Goal: Task Accomplishment & Management: Use online tool/utility

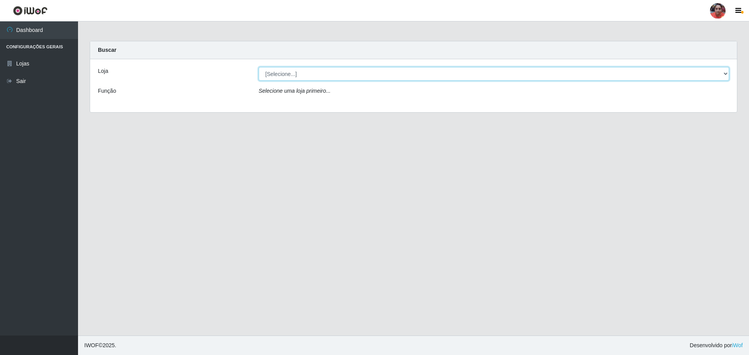
drag, startPoint x: 0, startPoint y: 0, endPoint x: 341, endPoint y: 74, distance: 348.9
click at [341, 74] on select "[Selecione...] Mar Vermelho - Loja 05" at bounding box center [494, 74] width 470 height 14
select select "252"
click at [259, 67] on select "[Selecione...] Mar Vermelho - Loja 05" at bounding box center [494, 74] width 470 height 14
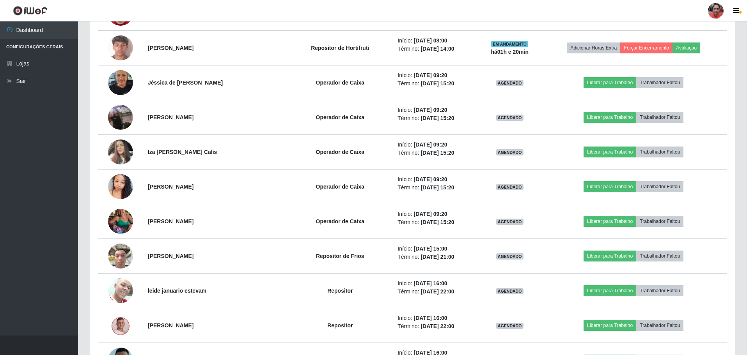
scroll to position [624, 0]
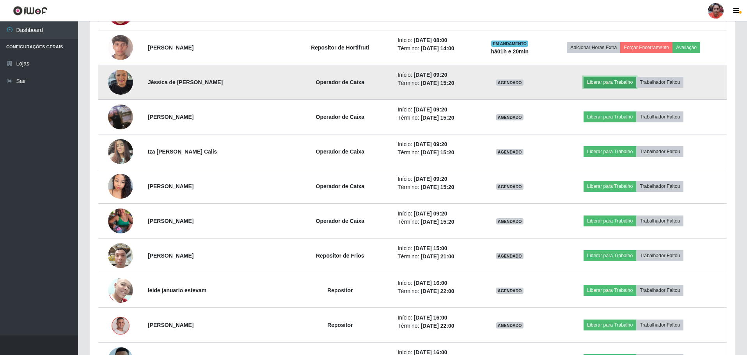
click at [596, 80] on button "Liberar para Trabalho" at bounding box center [609, 82] width 53 height 11
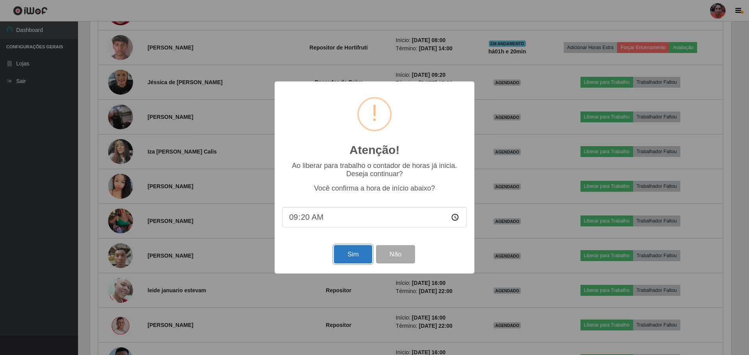
click at [347, 252] on button "Sim" at bounding box center [353, 254] width 38 height 18
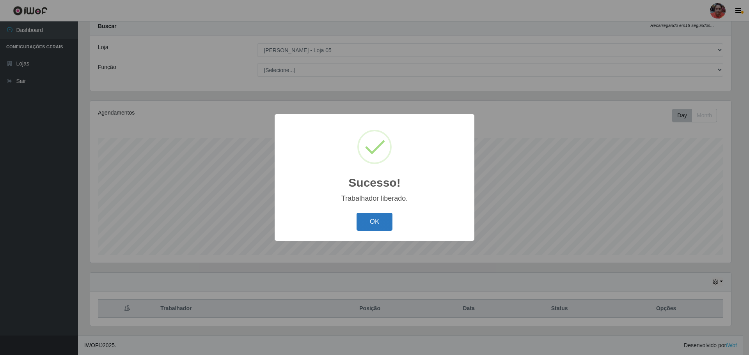
click at [363, 221] on button "OK" at bounding box center [374, 222] width 36 height 18
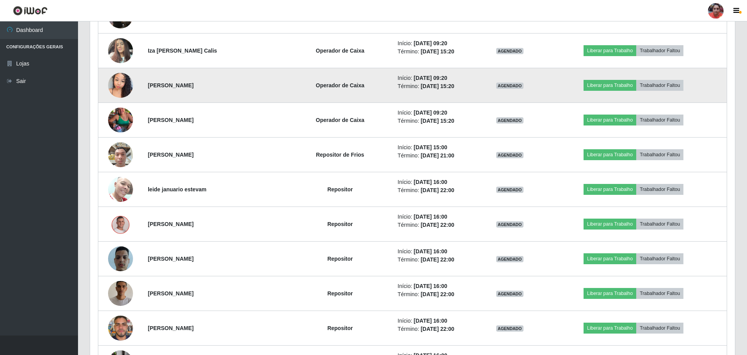
scroll to position [726, 0]
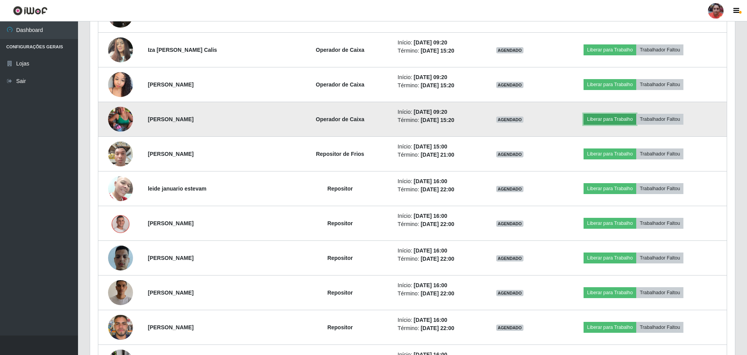
click at [624, 117] on button "Liberar para Trabalho" at bounding box center [609, 119] width 53 height 11
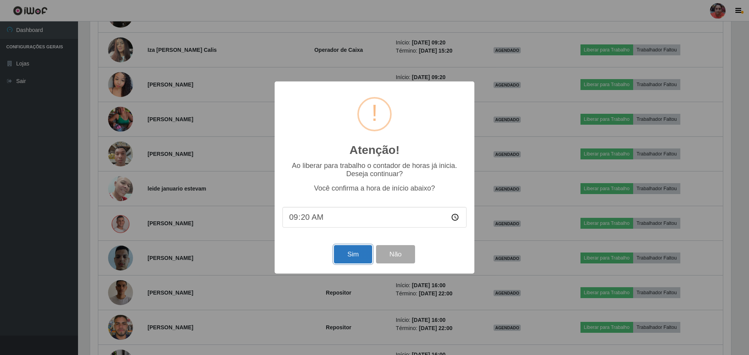
click at [339, 254] on button "Sim" at bounding box center [353, 254] width 38 height 18
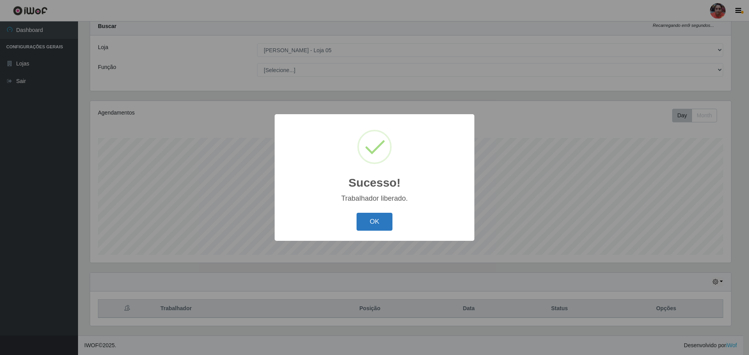
click at [379, 216] on button "OK" at bounding box center [374, 222] width 36 height 18
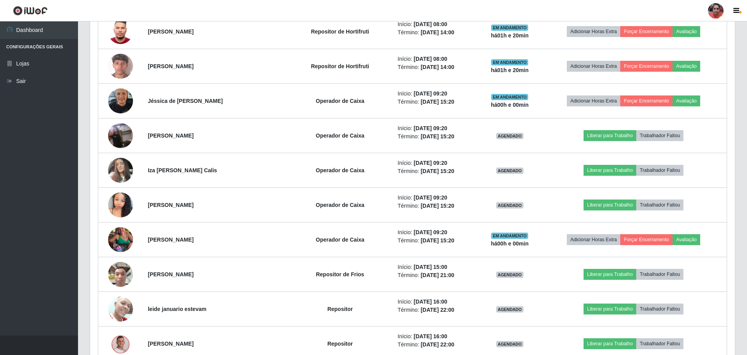
scroll to position [609, 0]
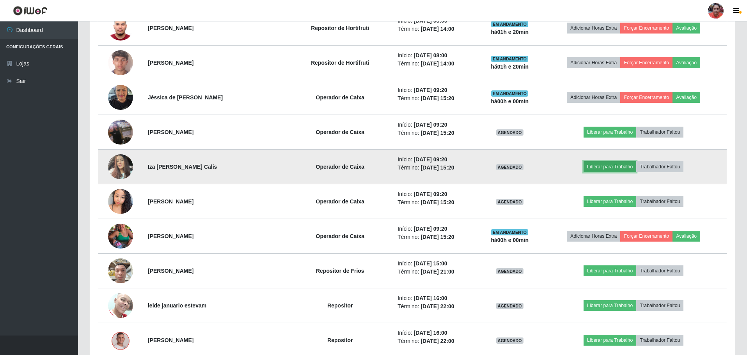
click at [621, 165] on button "Liberar para Trabalho" at bounding box center [609, 166] width 53 height 11
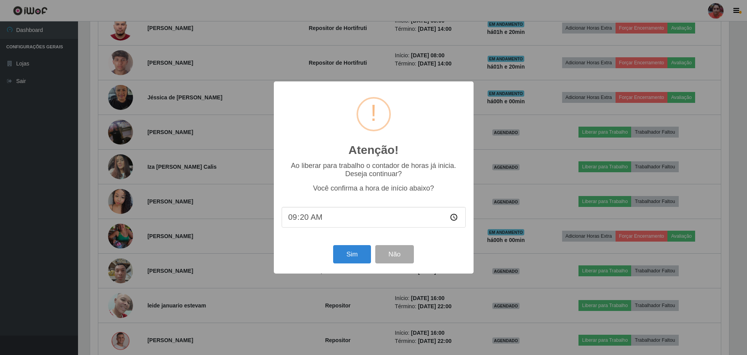
scroll to position [162, 641]
click at [351, 252] on button "Sim" at bounding box center [353, 254] width 38 height 18
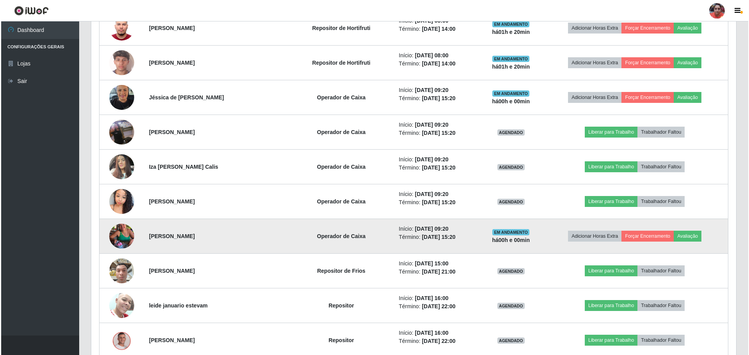
scroll to position [0, 0]
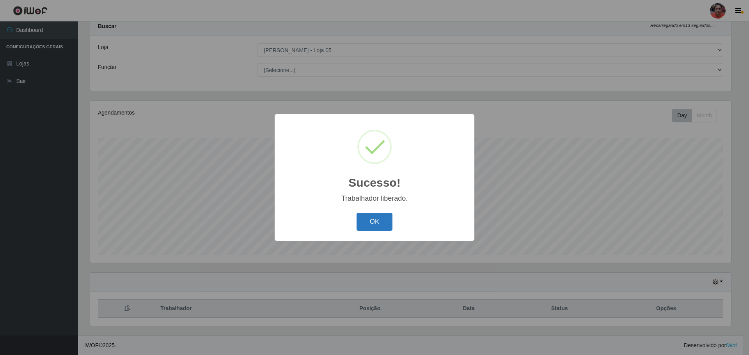
click at [375, 218] on button "OK" at bounding box center [374, 222] width 36 height 18
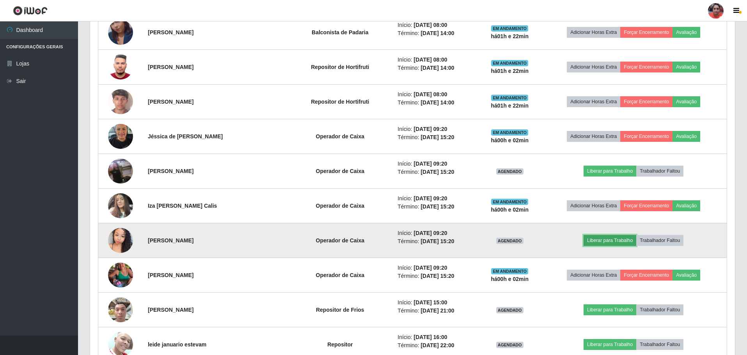
click at [602, 242] on button "Liberar para Trabalho" at bounding box center [609, 240] width 53 height 11
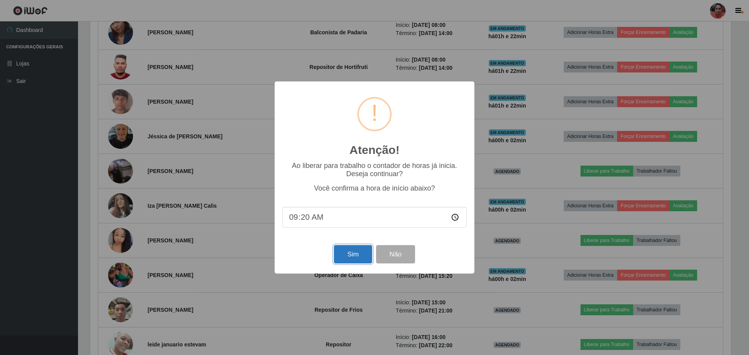
click at [346, 252] on button "Sim" at bounding box center [353, 254] width 38 height 18
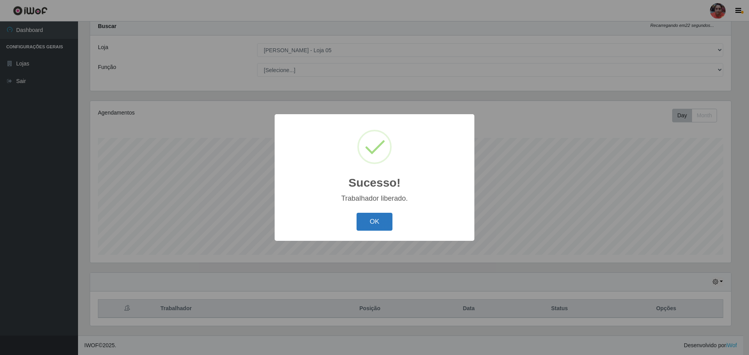
click at [367, 223] on button "OK" at bounding box center [374, 222] width 36 height 18
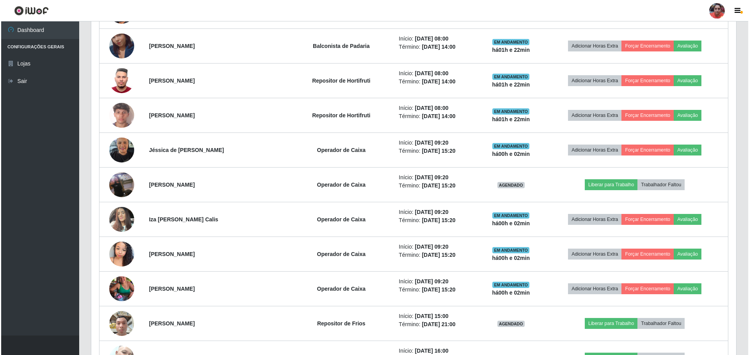
scroll to position [570, 0]
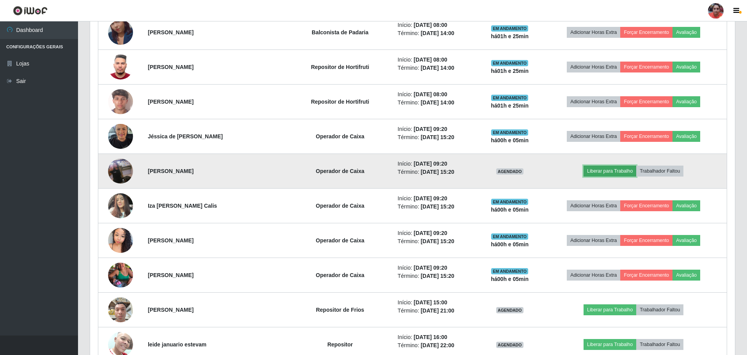
click at [599, 174] on button "Liberar para Trabalho" at bounding box center [609, 171] width 53 height 11
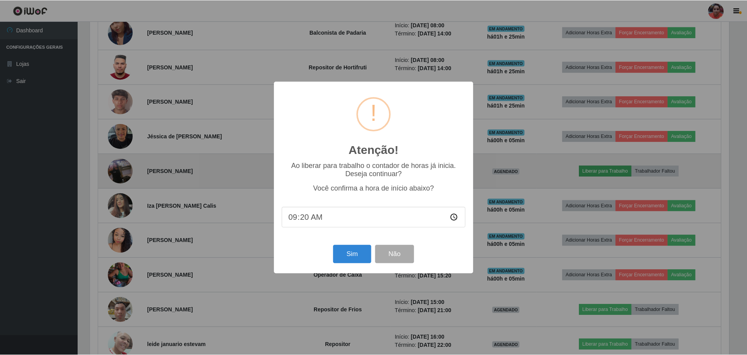
scroll to position [162, 641]
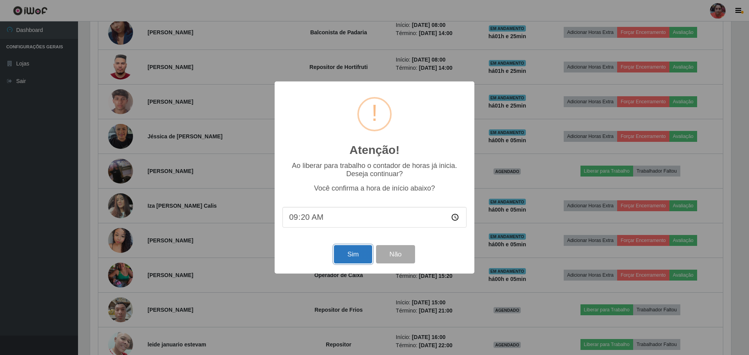
click at [357, 260] on button "Sim" at bounding box center [353, 254] width 38 height 18
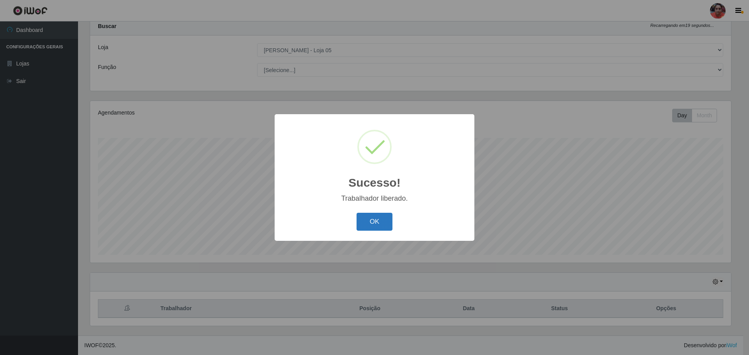
click at [367, 222] on button "OK" at bounding box center [374, 222] width 36 height 18
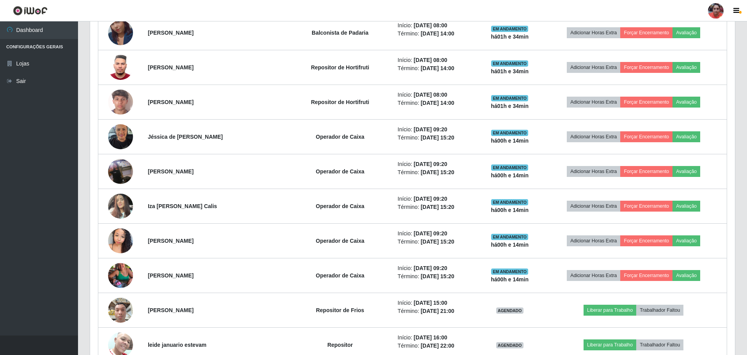
scroll to position [570, 0]
click at [52, 84] on link "Sair" at bounding box center [39, 82] width 78 height 18
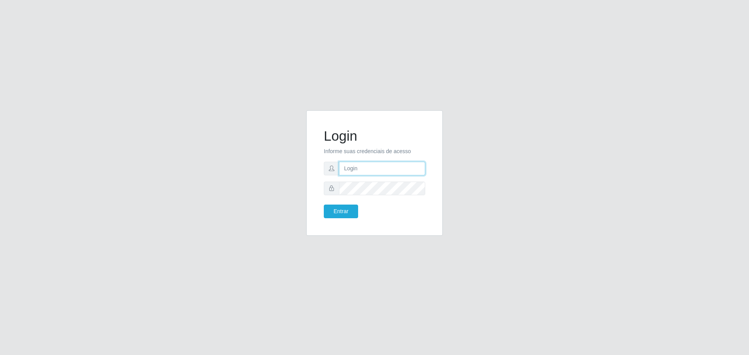
type input "[EMAIL_ADDRESS][DOMAIN_NAME]"
